Goal: Task Accomplishment & Management: Use online tool/utility

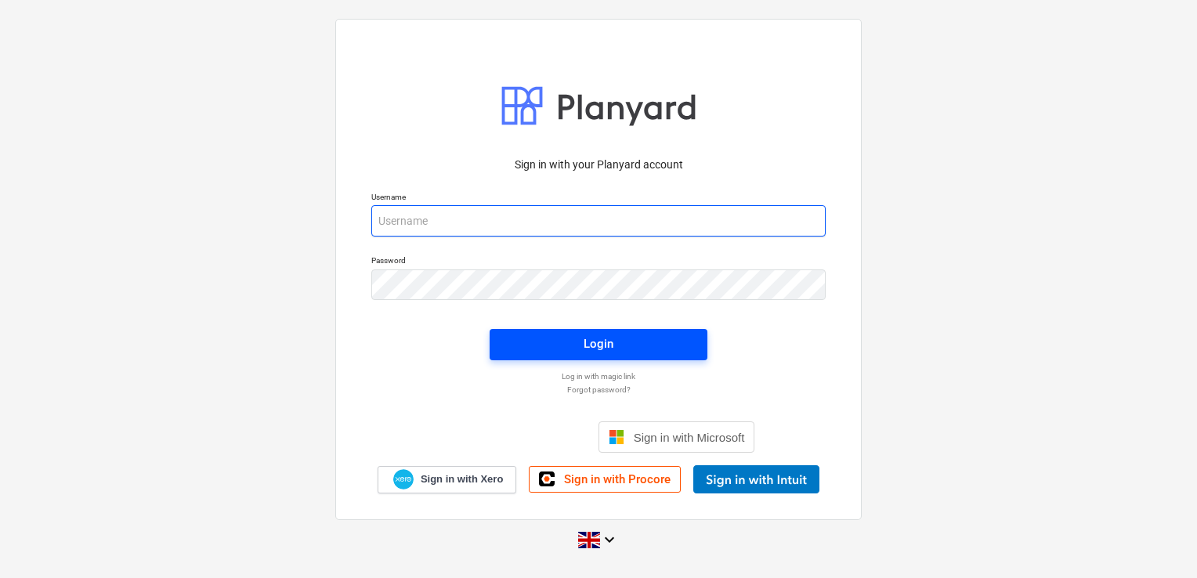
type input "laura@skylercontracting.co.uk"
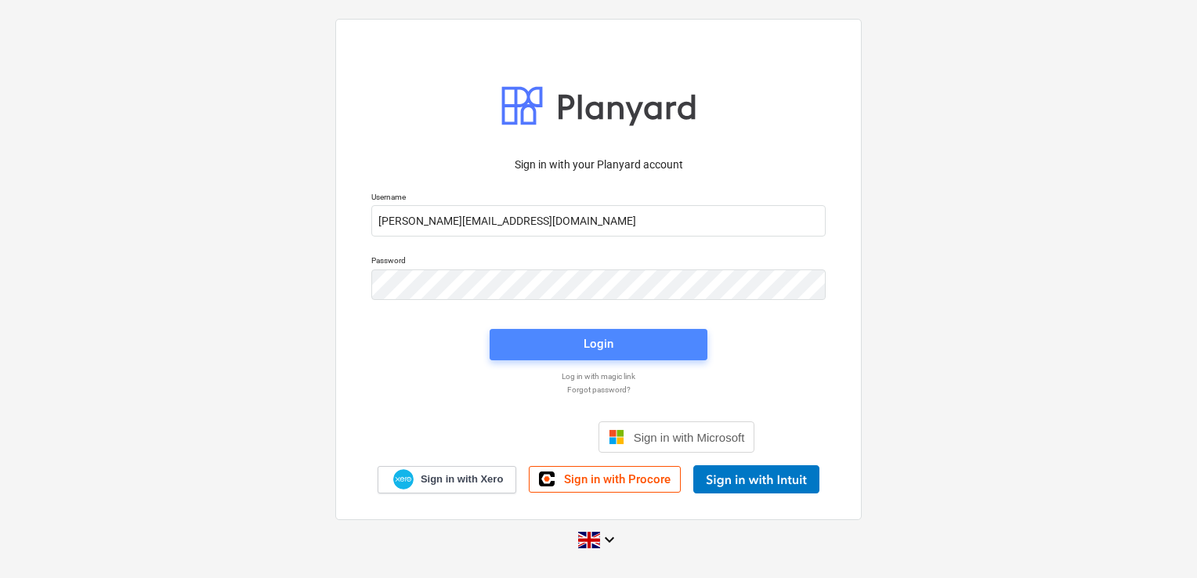
click at [563, 345] on span "Login" at bounding box center [599, 344] width 180 height 20
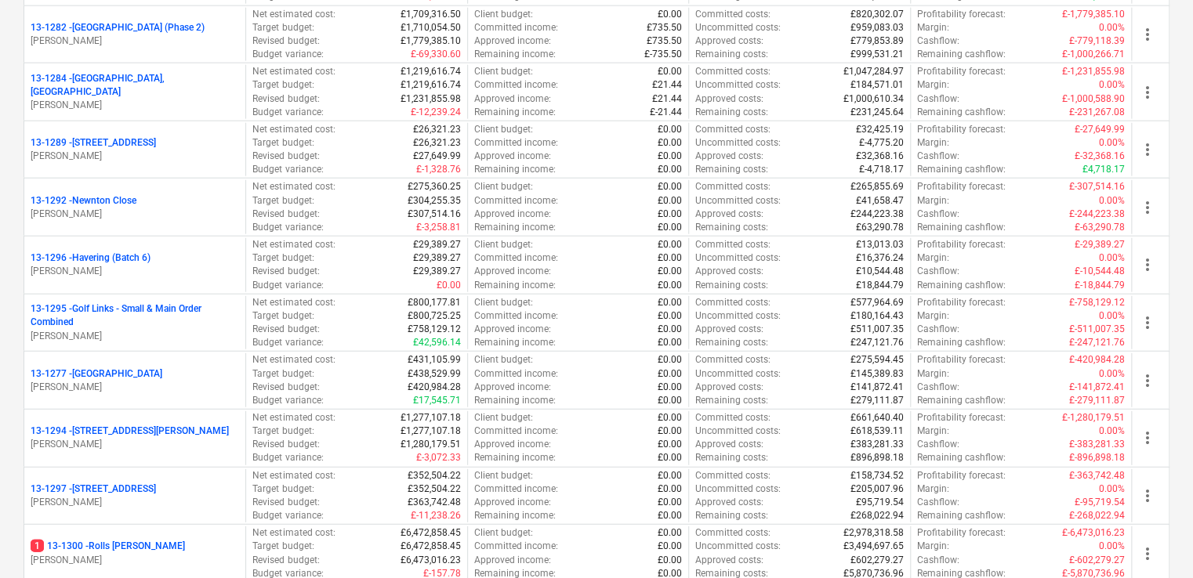
scroll to position [1870, 0]
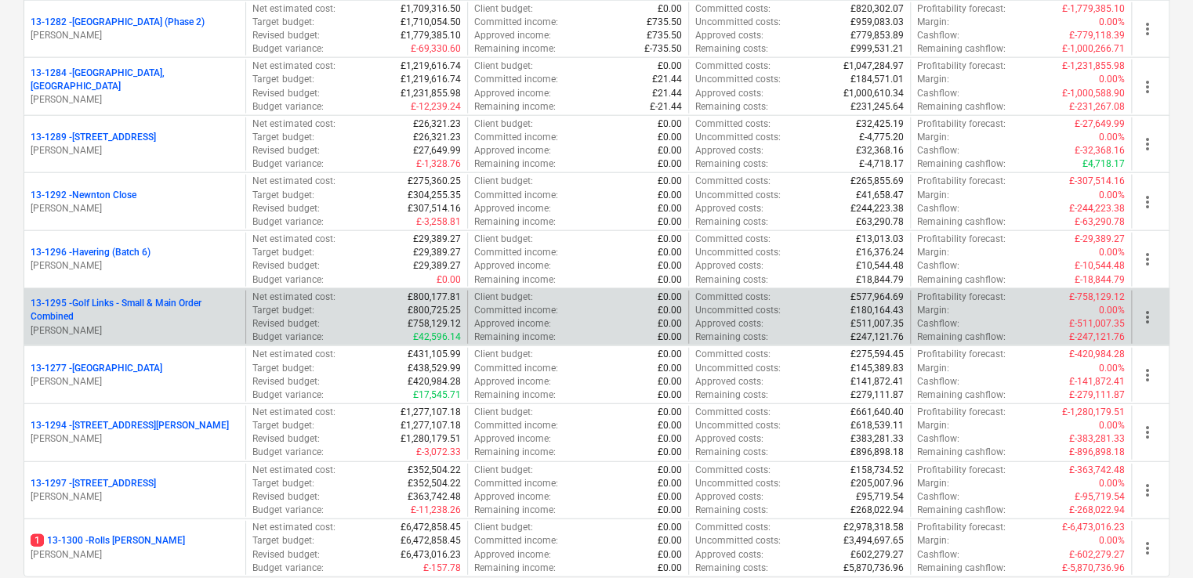
click at [154, 305] on p "13-1295 - Golf Links - Small & Main Order Combined" at bounding box center [135, 310] width 208 height 27
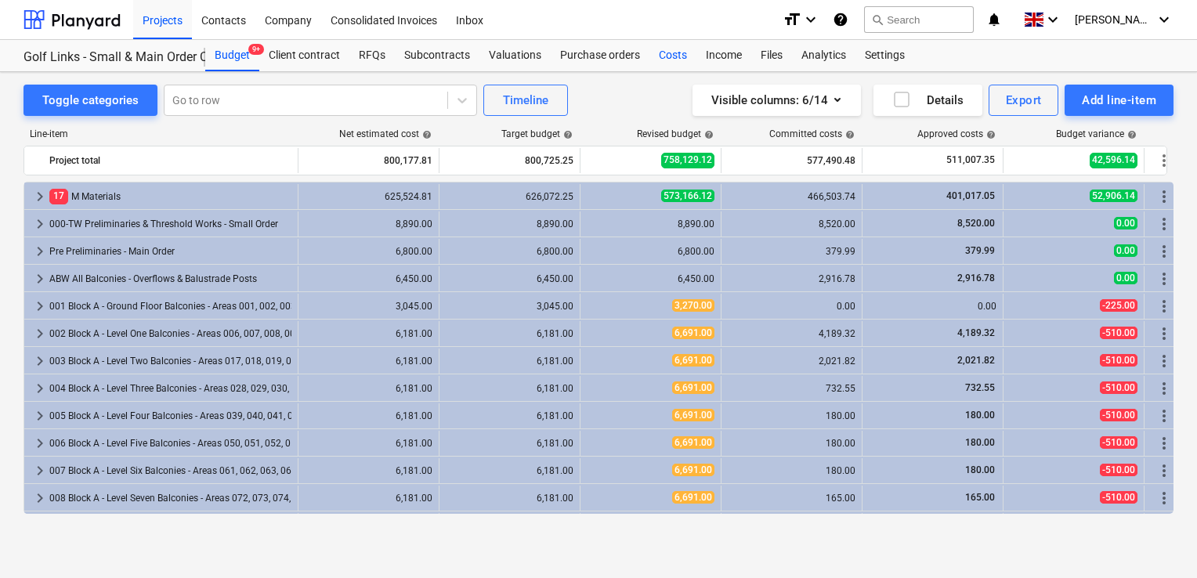
click at [666, 58] on div "Costs" at bounding box center [673, 55] width 47 height 31
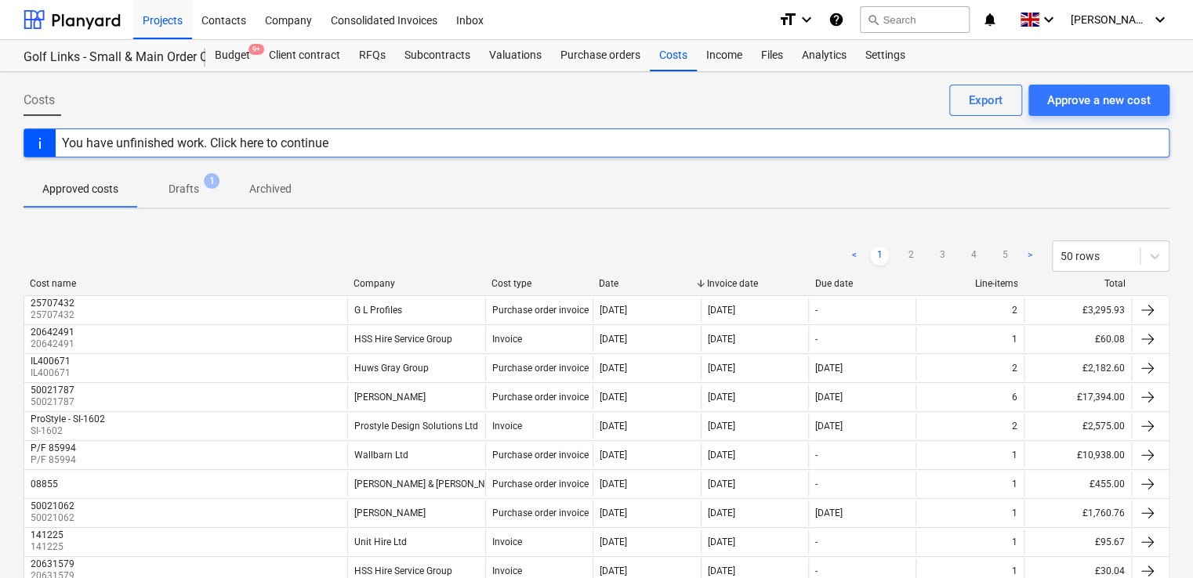
click at [188, 194] on p "Drafts" at bounding box center [183, 189] width 31 height 16
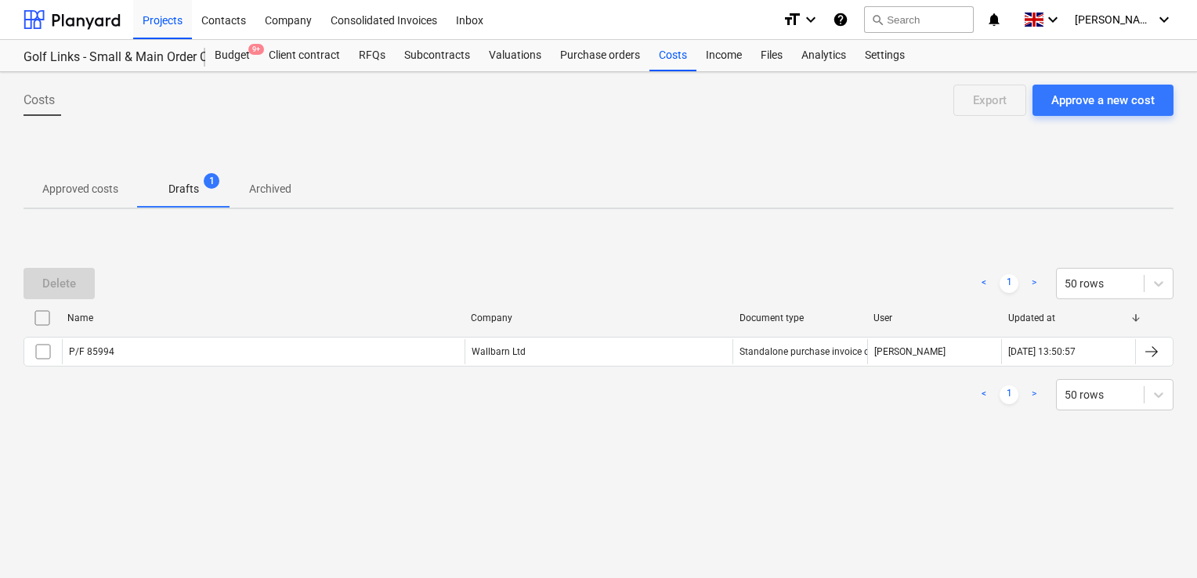
click at [104, 185] on p "Approved costs" at bounding box center [80, 189] width 76 height 16
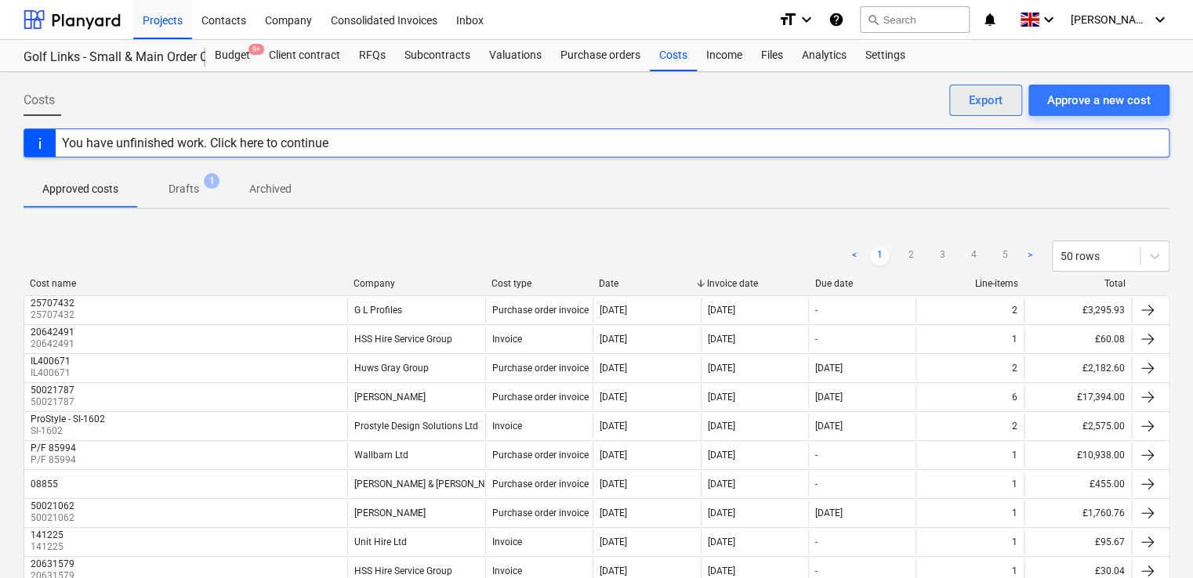
click at [979, 102] on div "Export" at bounding box center [985, 100] width 34 height 20
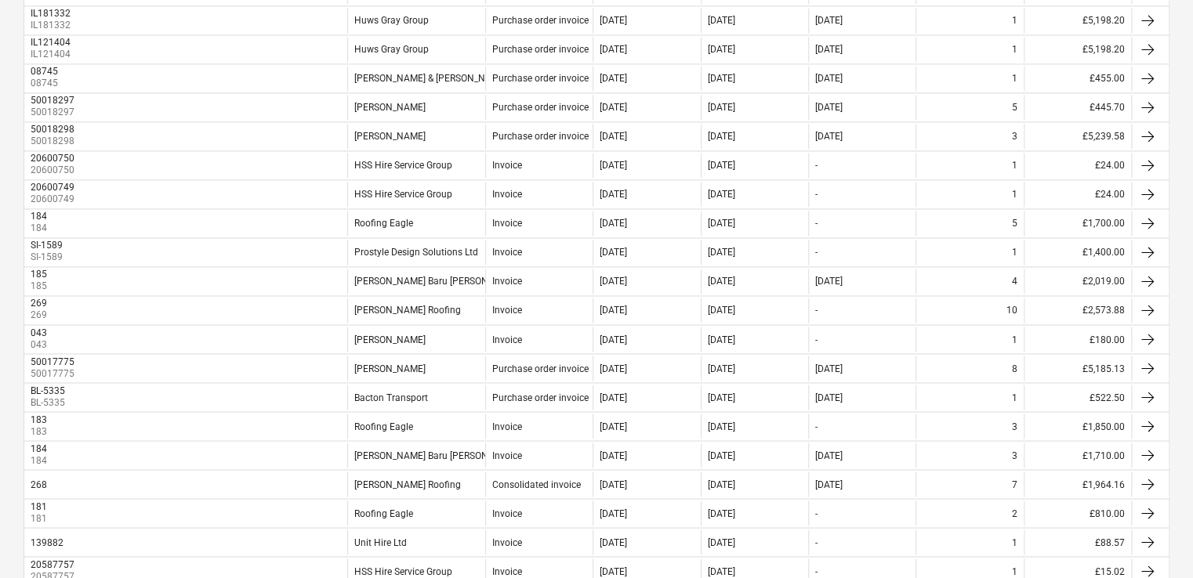
scroll to position [1247, 0]
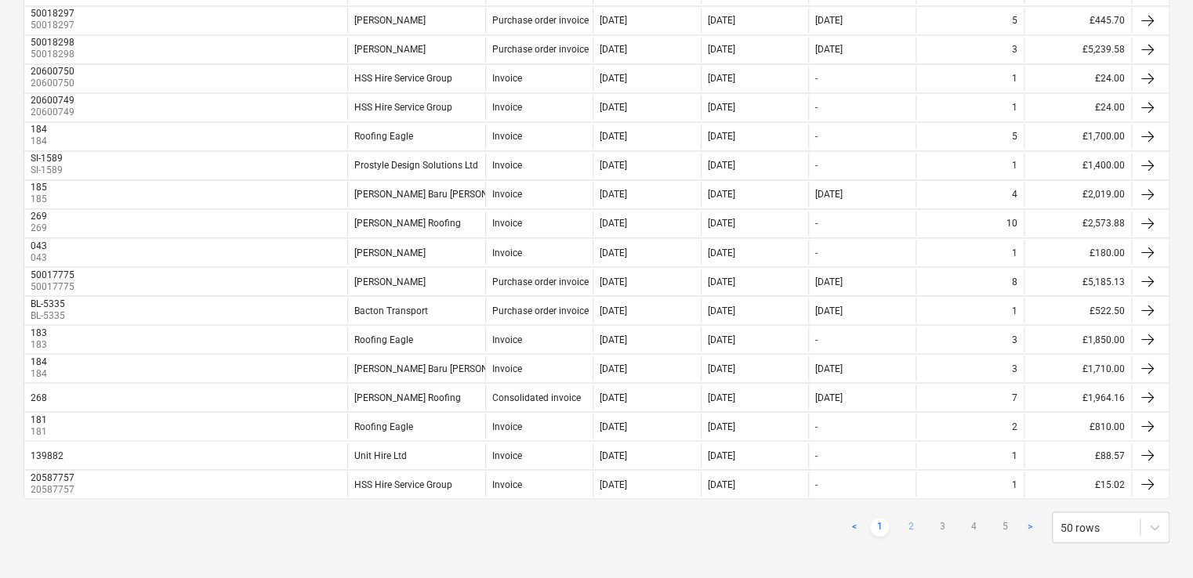
click at [910, 518] on link "2" at bounding box center [910, 527] width 19 height 19
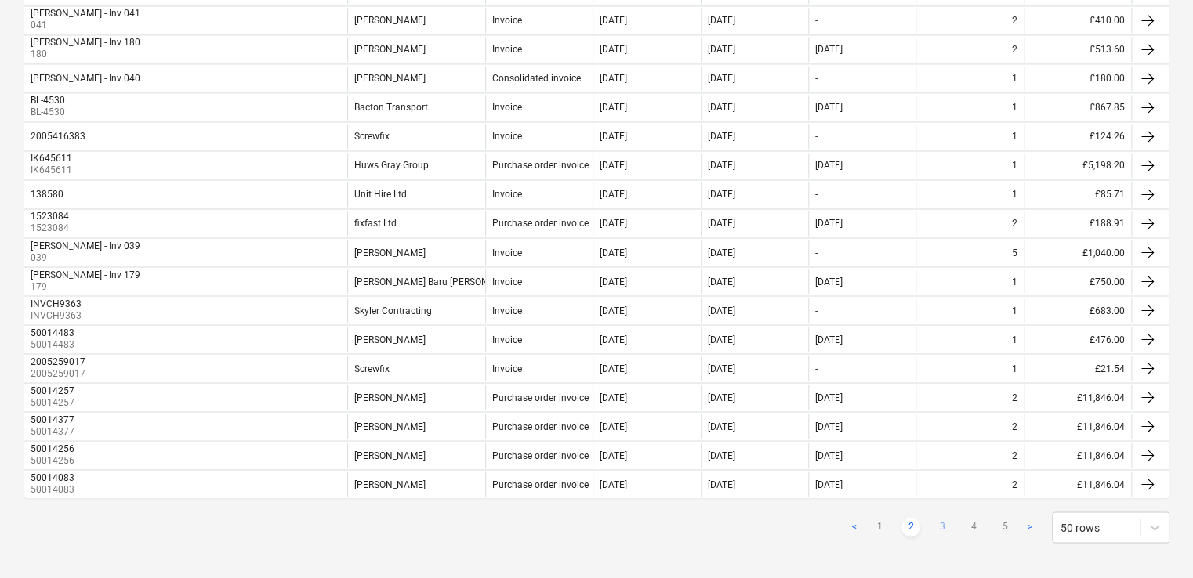
click at [940, 519] on link "3" at bounding box center [941, 527] width 19 height 19
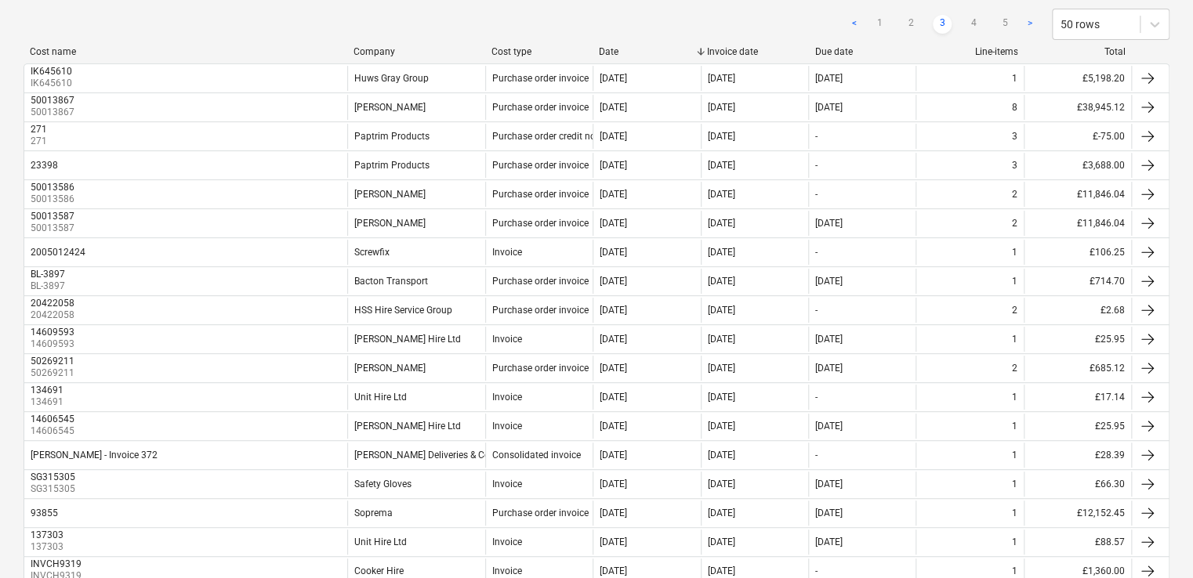
scroll to position [251, 0]
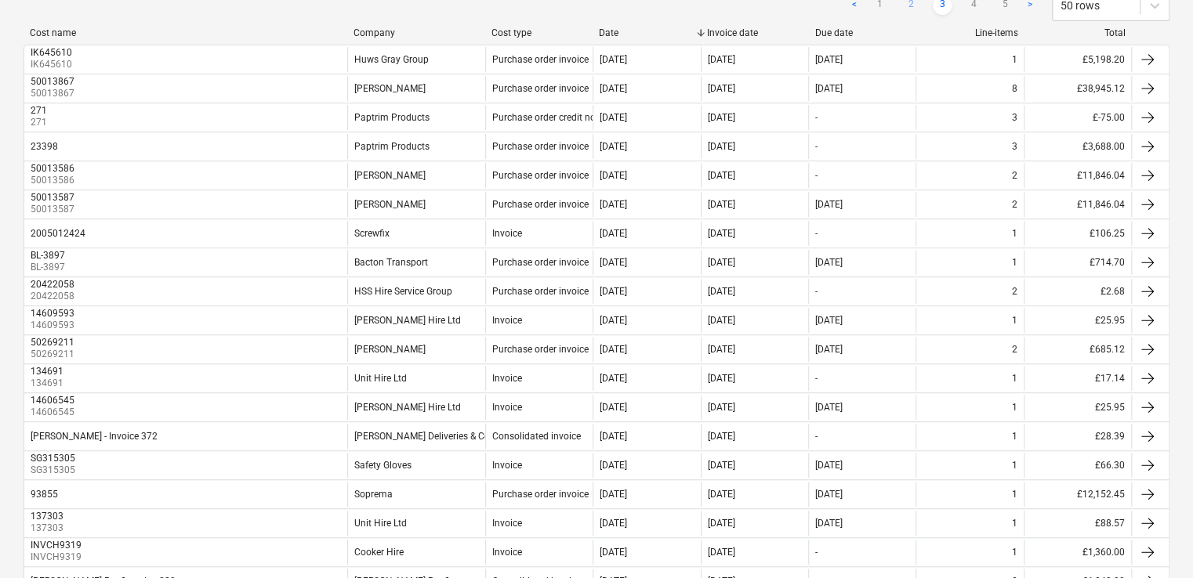
click at [909, 6] on link "2" at bounding box center [910, 5] width 19 height 19
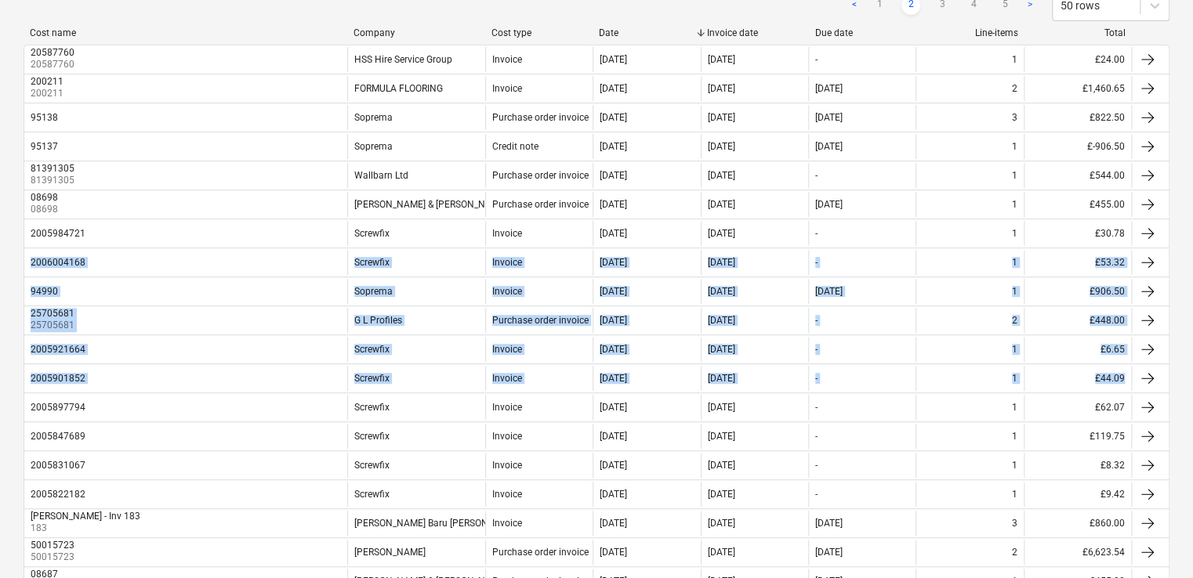
drag, startPoint x: 1191, startPoint y: 227, endPoint x: 1200, endPoint y: 375, distance: 148.3
click at [1193, 328] on html "Projects Contacts Company Consolidated Invoices Inbox format_size keyboard_arro…" at bounding box center [596, 38] width 1193 height 578
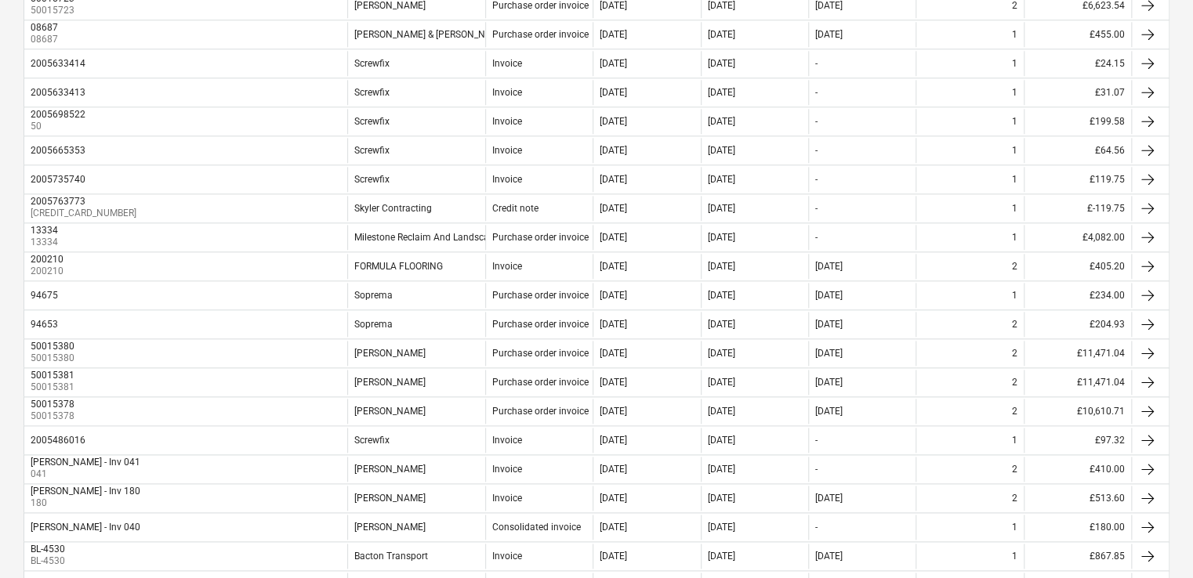
scroll to position [0, 0]
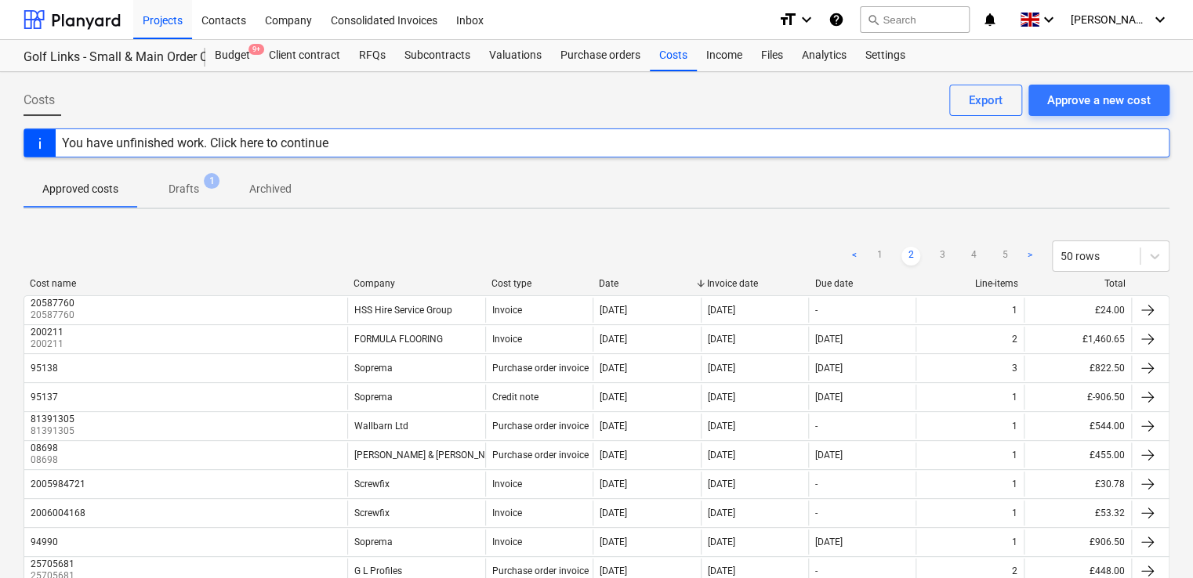
click at [972, 98] on div "Export" at bounding box center [985, 100] width 34 height 20
click at [761, 194] on div "Approved costs Drafts 1 Archived" at bounding box center [597, 189] width 1146 height 38
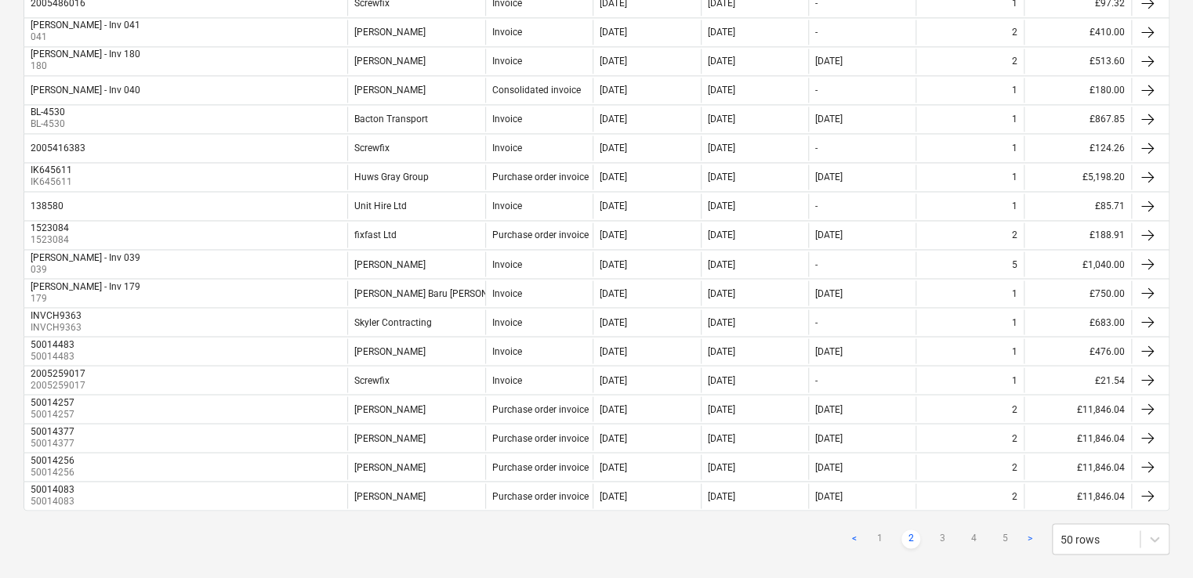
scroll to position [1247, 0]
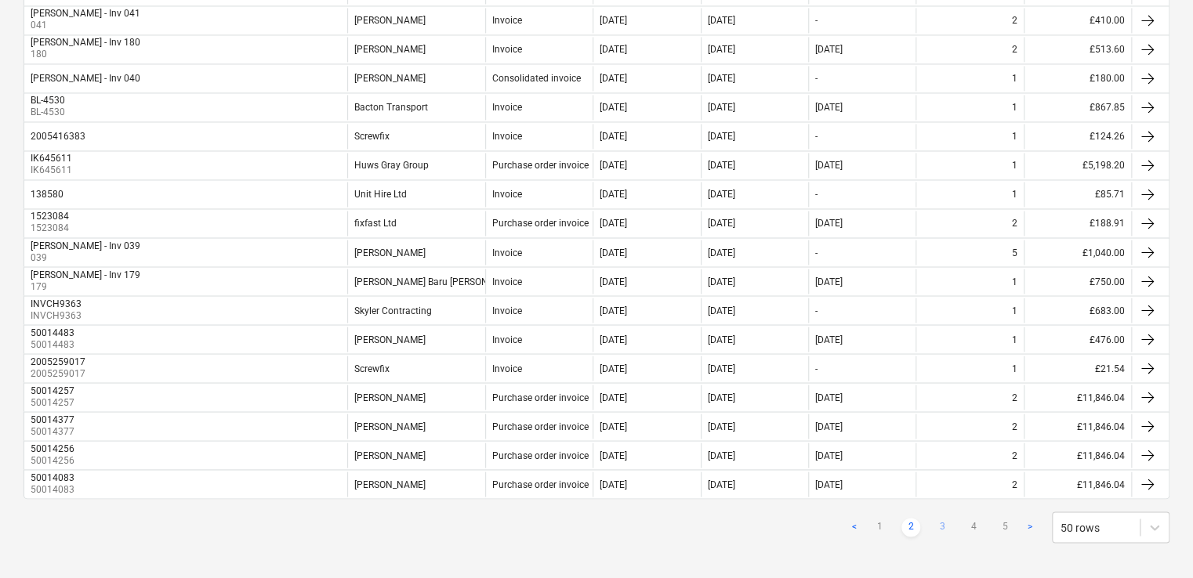
click at [939, 518] on link "3" at bounding box center [941, 527] width 19 height 19
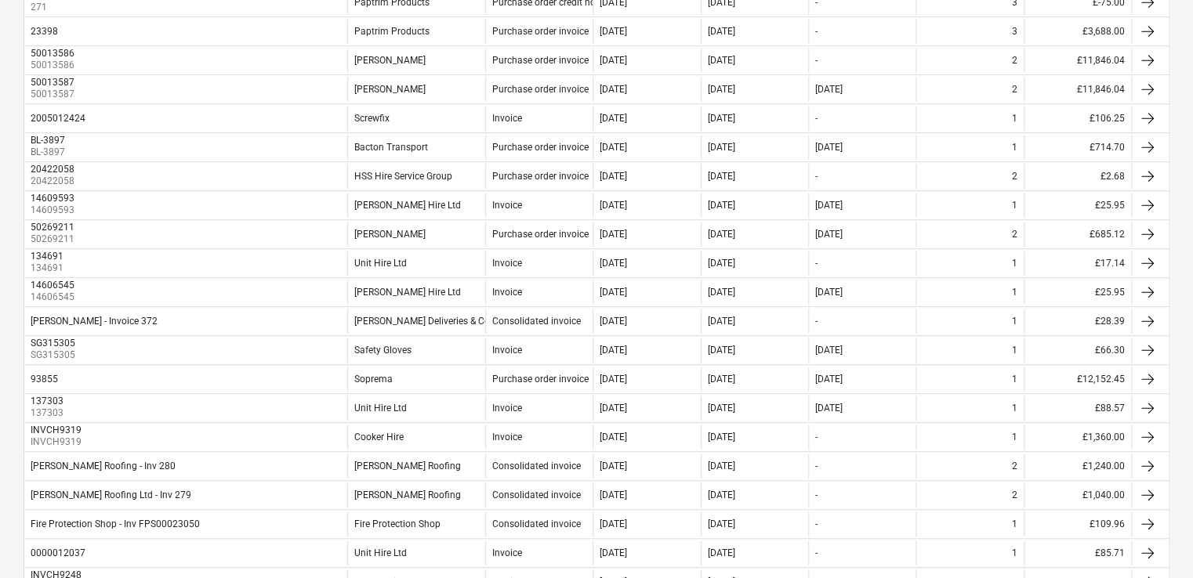
scroll to position [360, 0]
